Goal: Navigation & Orientation: Find specific page/section

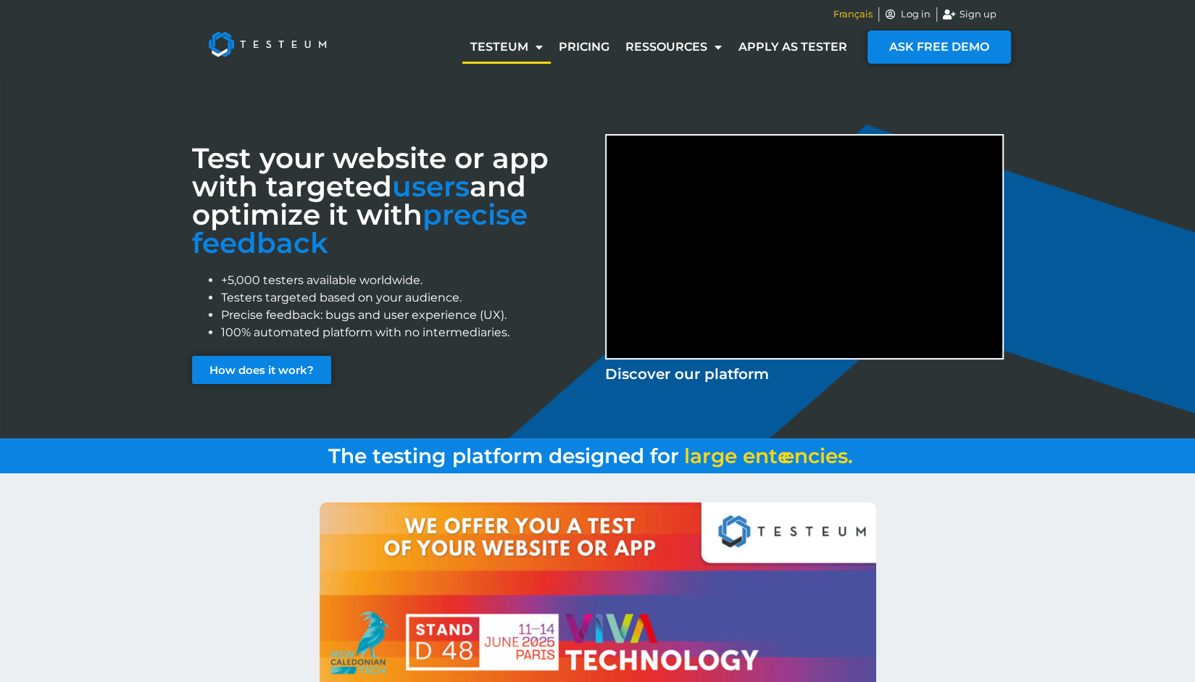
click at [853, 12] on span "Français" at bounding box center [853, 14] width 39 height 14
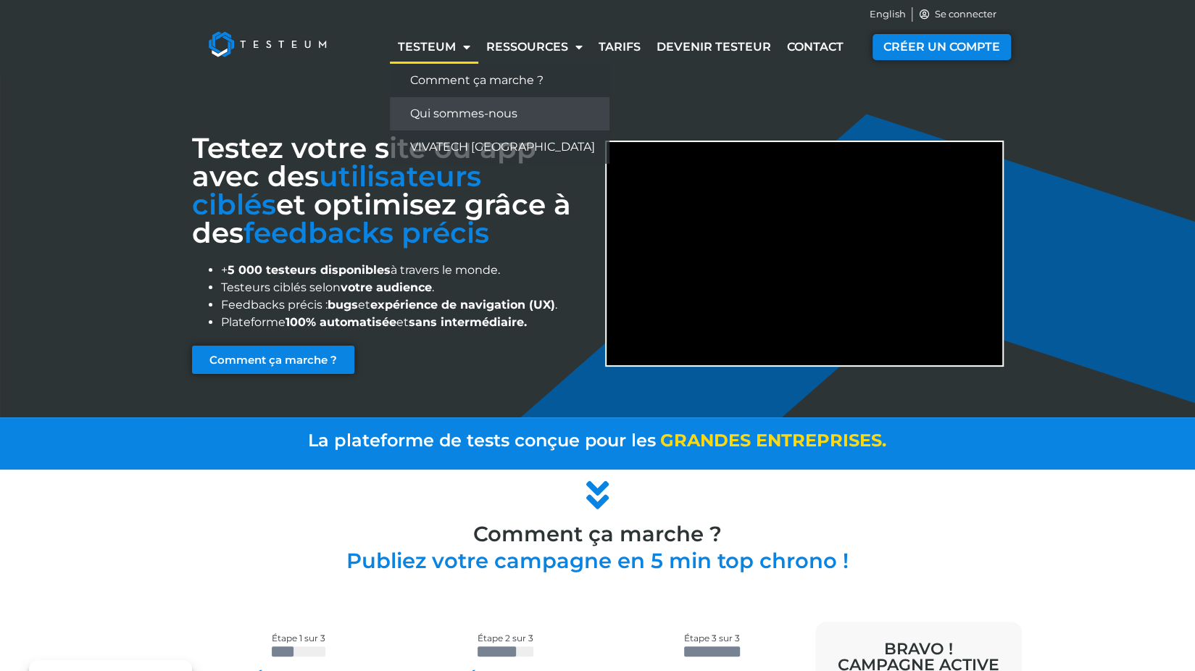
click at [462, 115] on link "Qui sommes-nous" at bounding box center [500, 113] width 220 height 33
